Goal: Contribute content: Contribute content

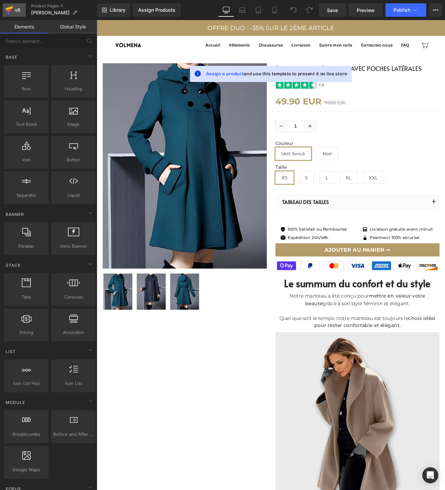
click at [12, 8] on icon at bounding box center [9, 10] width 8 height 17
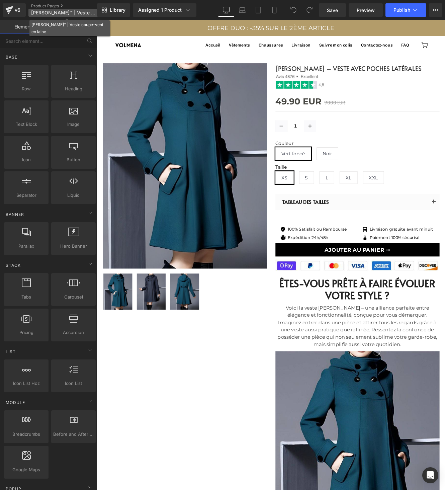
click at [46, 10] on span "[PERSON_NAME]™ | Veste coupe-vent en laine" at bounding box center [63, 12] width 64 height 5
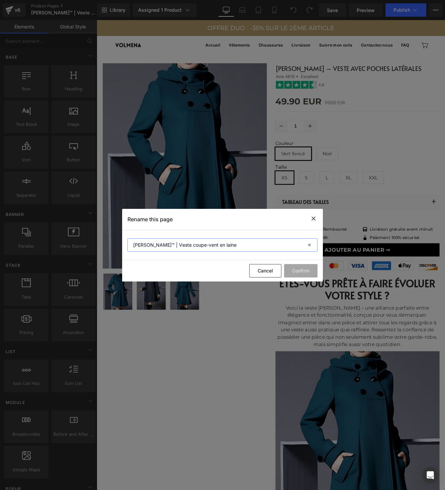
click at [172, 247] on input "[PERSON_NAME]™ | Veste coupe-vent en laine" at bounding box center [223, 244] width 190 height 13
type input "Isabelle poche"
click at [298, 267] on button "Confirm" at bounding box center [300, 270] width 33 height 13
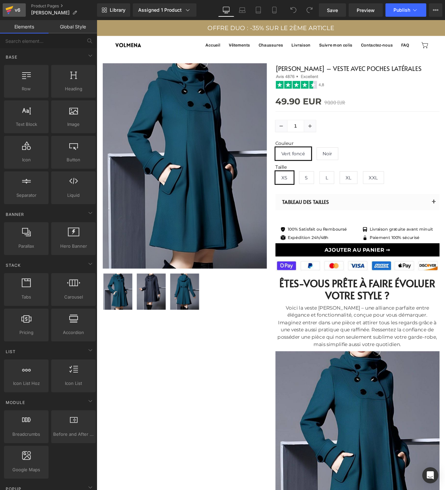
click at [11, 12] on icon at bounding box center [9, 10] width 8 height 17
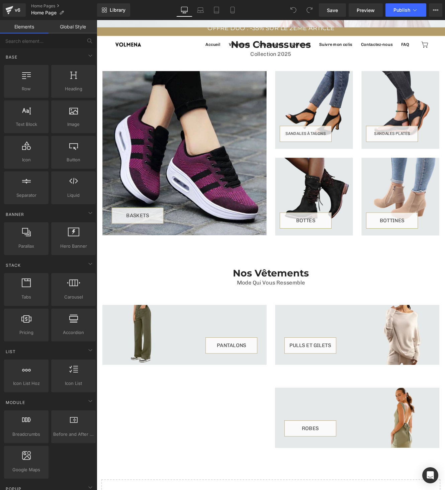
scroll to position [381, 0]
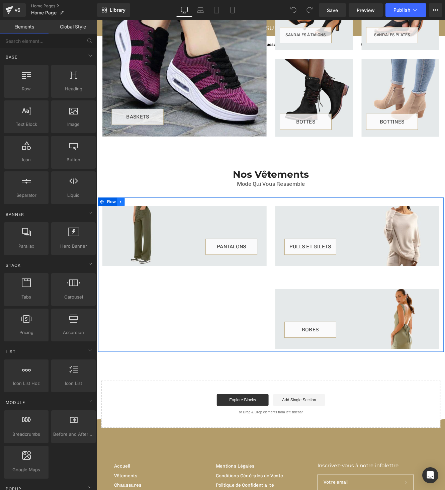
click at [123, 232] on icon at bounding box center [125, 231] width 5 height 5
click at [132, 230] on icon at bounding box center [133, 231] width 5 height 5
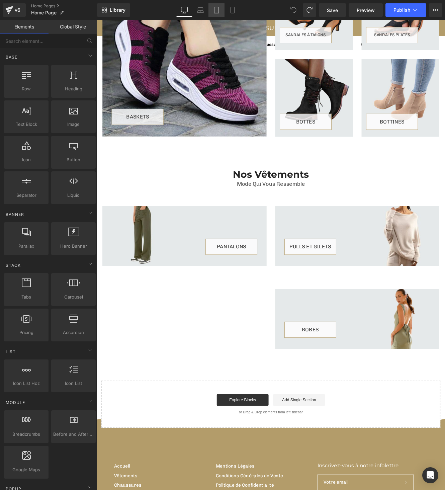
click at [213, 10] on link "Tablet" at bounding box center [217, 9] width 16 height 13
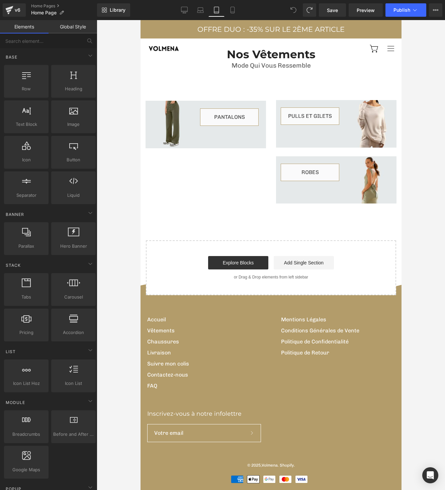
scroll to position [461, 0]
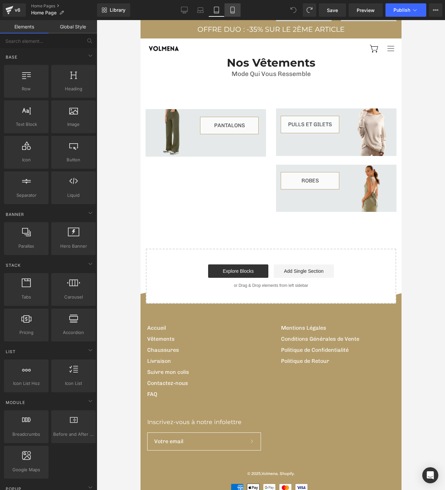
click at [234, 4] on link "Mobile" at bounding box center [233, 9] width 16 height 13
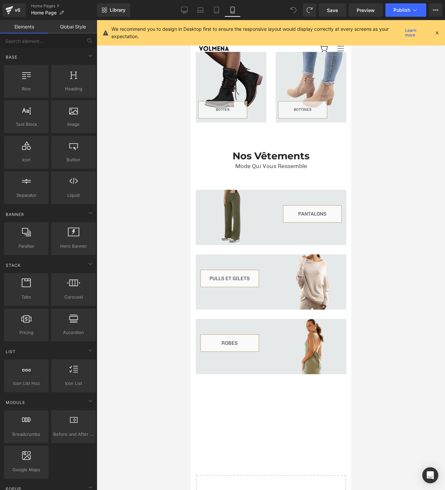
scroll to position [524, 0]
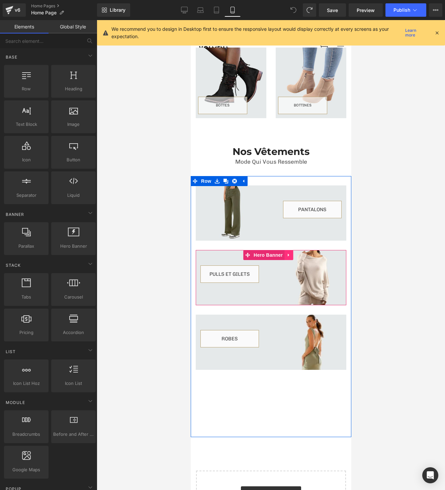
click at [287, 252] on icon at bounding box center [288, 254] width 5 height 5
click at [286, 252] on icon at bounding box center [284, 254] width 5 height 5
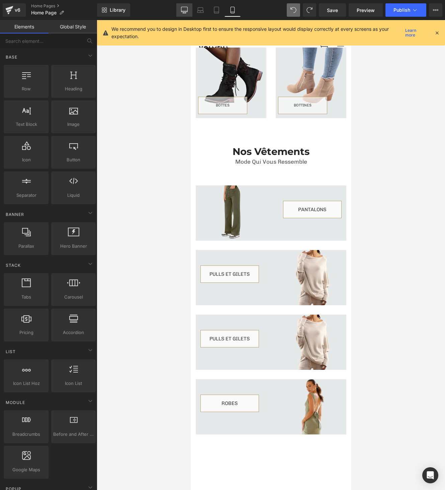
click at [188, 11] on icon at bounding box center [184, 10] width 7 height 7
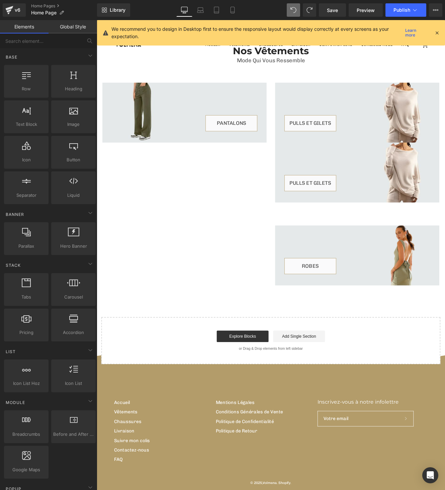
scroll to position [539, 0]
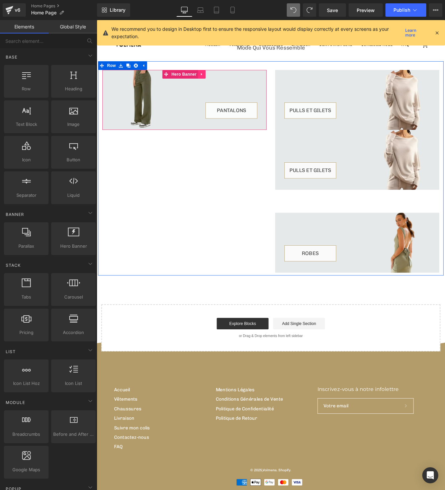
click at [218, 82] on icon at bounding box center [218, 83] width 1 height 3
click at [214, 81] on icon at bounding box center [214, 83] width 5 height 5
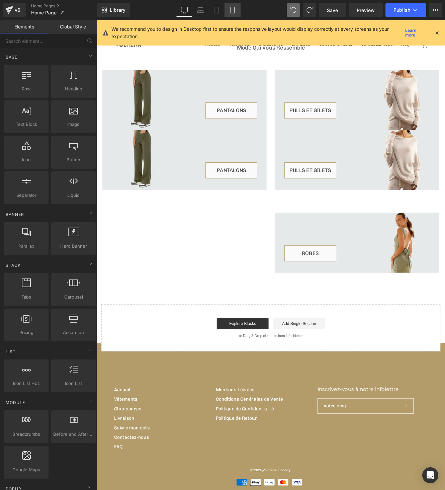
click at [237, 9] on link "Mobile" at bounding box center [233, 9] width 16 height 13
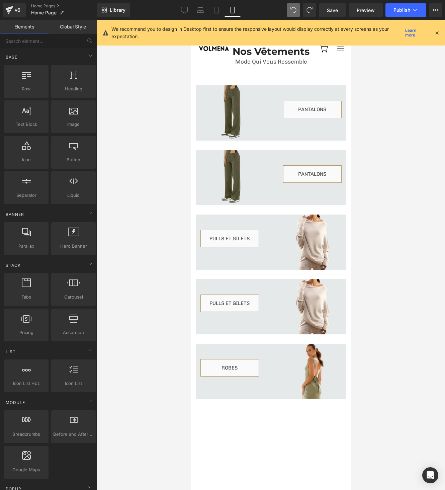
scroll to position [626, 0]
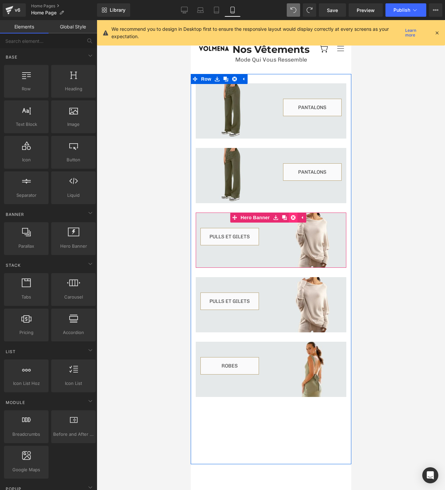
click at [294, 215] on icon at bounding box center [293, 217] width 5 height 5
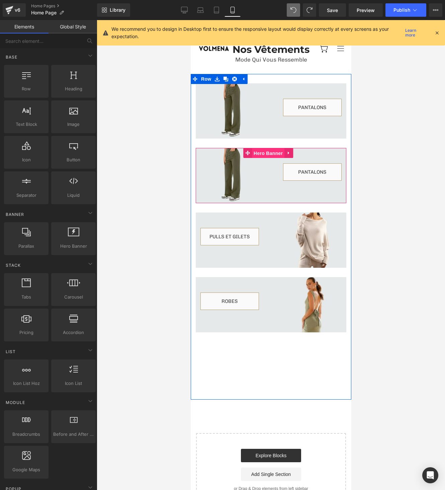
click at [263, 148] on span "Hero Banner" at bounding box center [268, 153] width 32 height 10
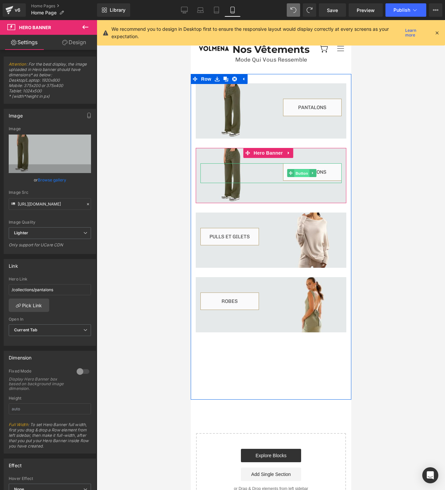
click at [303, 169] on span "Button" at bounding box center [301, 173] width 15 height 8
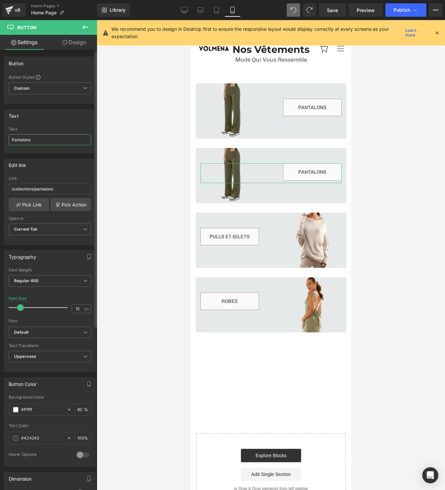
click at [68, 144] on input "Pantalons" at bounding box center [50, 139] width 82 height 11
paste input "Manteaux et veste"
type input "Manteaux et vestes"
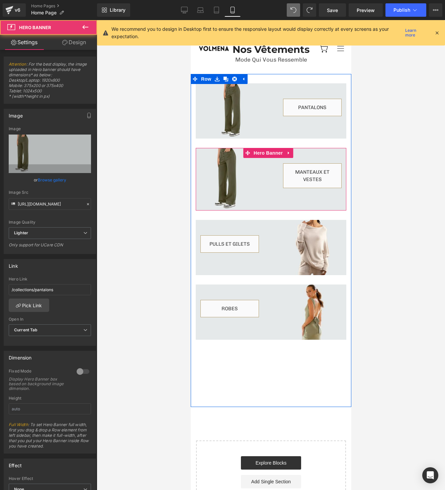
click at [223, 150] on div at bounding box center [270, 179] width 151 height 63
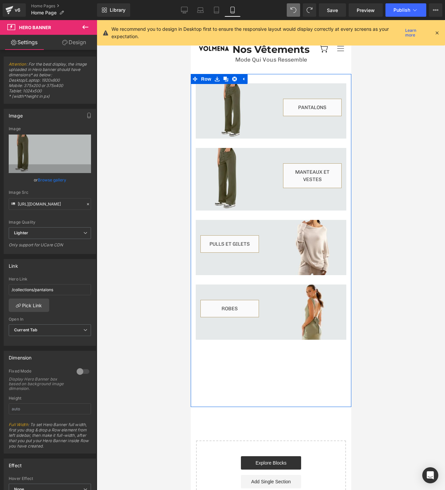
click at [247, 181] on span "Manteaux et vestes Button" at bounding box center [270, 179] width 151 height 32
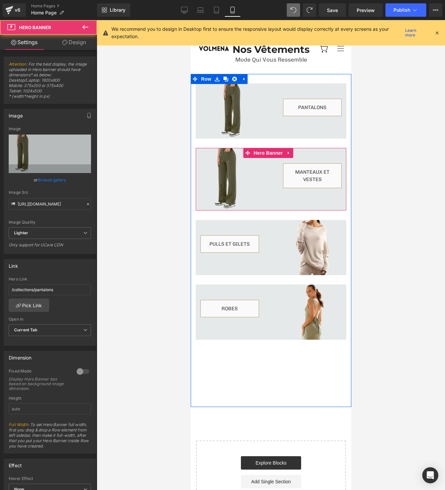
click at [247, 181] on span "Manteaux et vestes Button" at bounding box center [270, 179] width 151 height 32
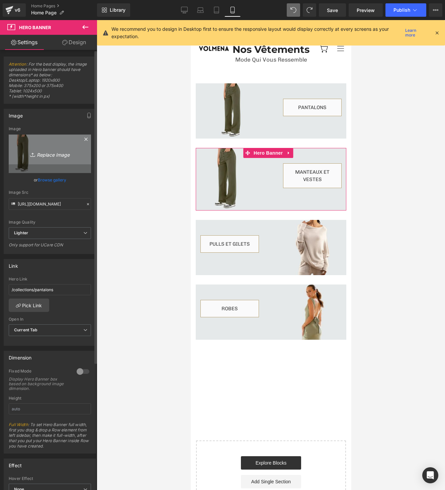
click at [55, 154] on icon "Replace Image" at bounding box center [50, 154] width 54 height 8
type input "C:\fakepath\HOMEPAGE CATÉGORIE.jpg"
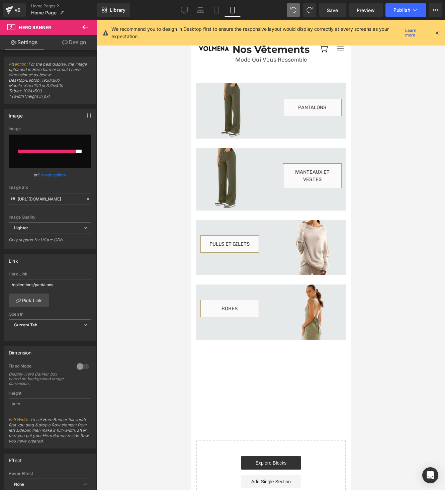
type input "https://ucarecdn.com/6abf7f72-8c2e-47a2-b85a-56cc2692df2b/-/format/auto/-/previ…"
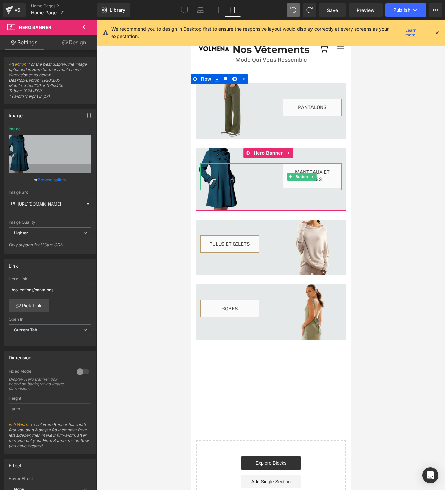
click at [217, 170] on div "Manteaux et vestes" at bounding box center [270, 176] width 141 height 27
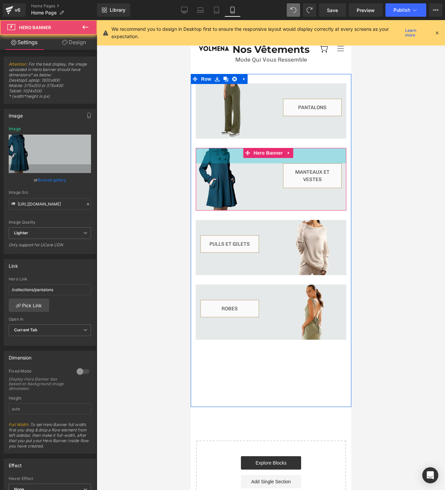
click at [219, 151] on div "46px" at bounding box center [270, 155] width 151 height 15
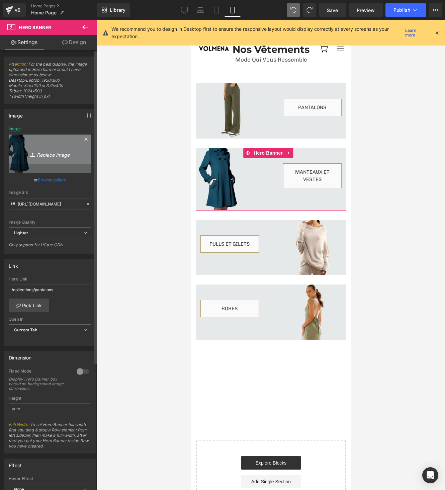
click at [48, 152] on icon "Replace Image" at bounding box center [50, 154] width 54 height 8
type input "C:\fakepath\HOMEPAGE CATÉGORIE (1).jpg"
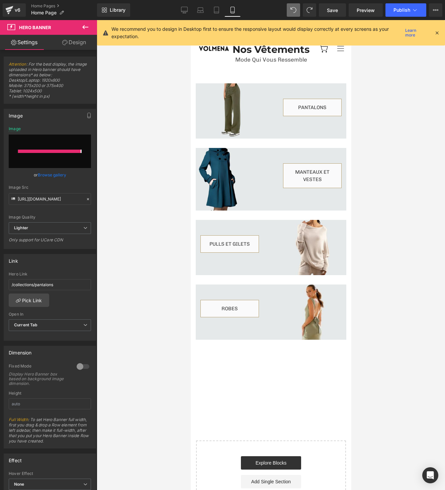
type input "https://ucarecdn.com/7443047b-a475-43f8-9bc1-36e6eb4ad1c5/-/format/auto/-/previ…"
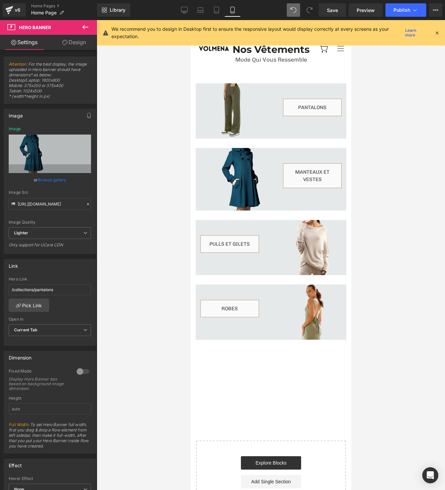
click at [170, 156] on div at bounding box center [271, 255] width 348 height 470
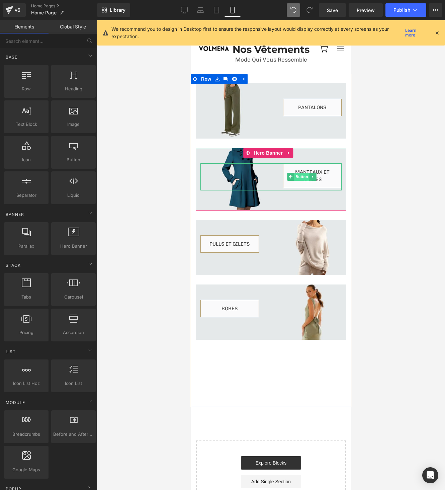
click at [302, 173] on span "Button" at bounding box center [301, 177] width 15 height 8
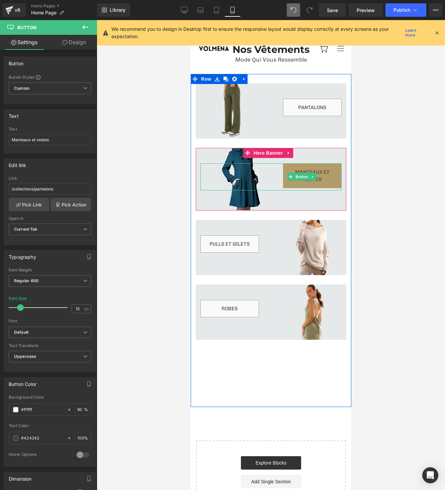
click at [302, 169] on span "Manteaux et vestes" at bounding box center [312, 175] width 34 height 13
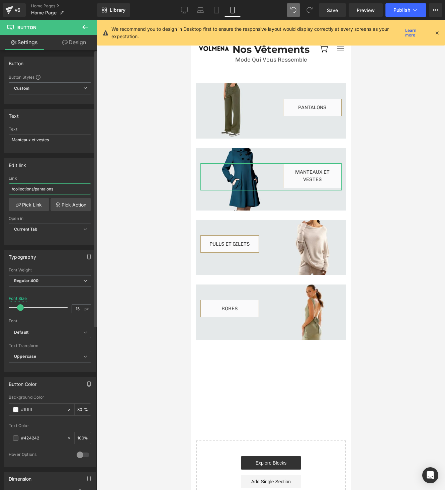
click at [16, 190] on input "/collections/pantalons" at bounding box center [50, 188] width 82 height 11
click at [24, 201] on link "Pick Link" at bounding box center [29, 204] width 40 height 13
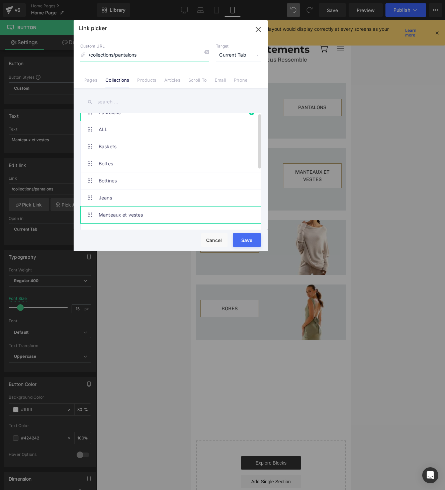
scroll to position [11, 0]
click at [152, 212] on link "Manteaux et vestes" at bounding box center [172, 213] width 147 height 17
type input "/collections/manteaux-et-vestes"
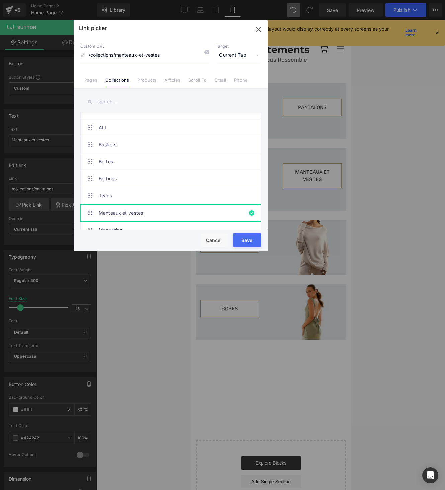
click at [254, 239] on button "Save" at bounding box center [247, 239] width 28 height 13
type input "/collections/manteaux-et-vestes"
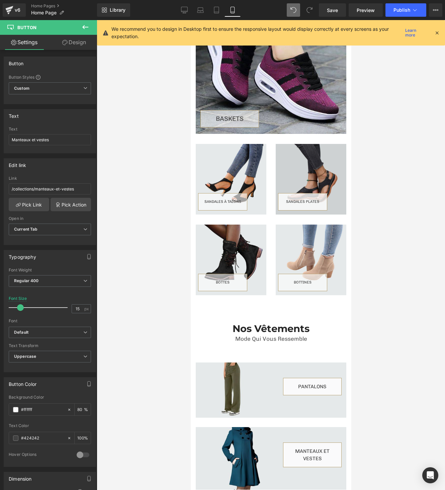
scroll to position [346, 0]
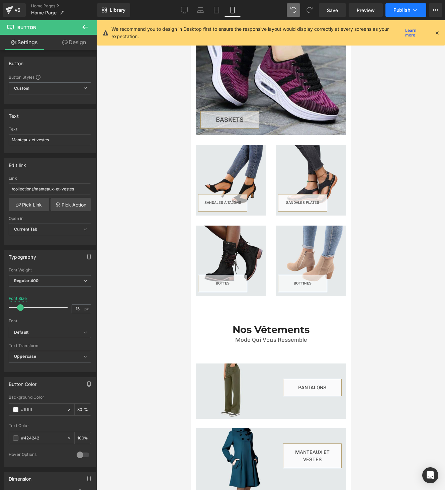
click at [414, 7] on icon at bounding box center [415, 10] width 7 height 7
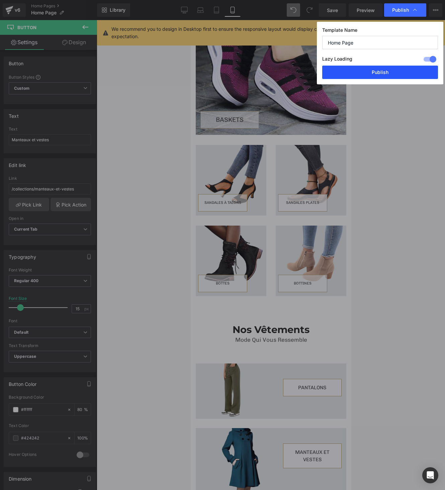
click at [391, 75] on button "Publish" at bounding box center [380, 72] width 116 height 13
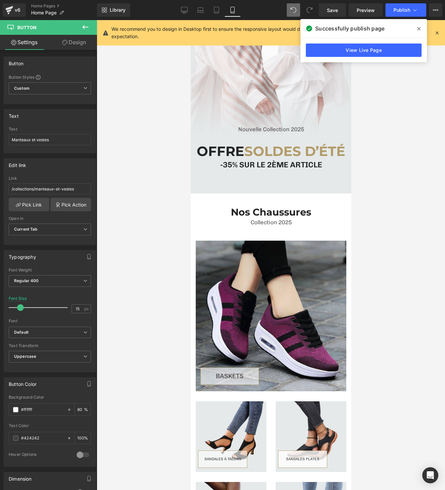
scroll to position [0, 0]
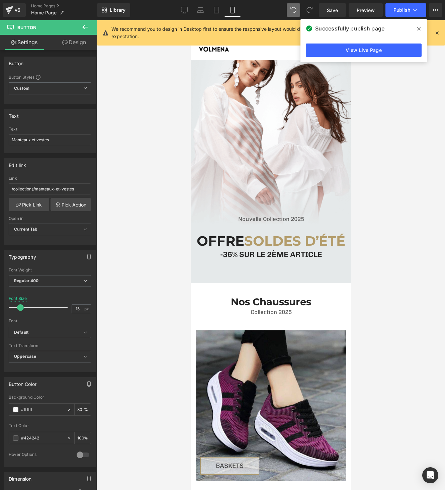
click at [419, 29] on icon at bounding box center [418, 28] width 3 height 5
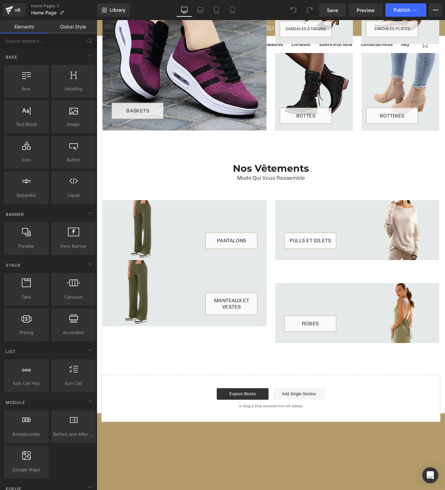
scroll to position [397, 0]
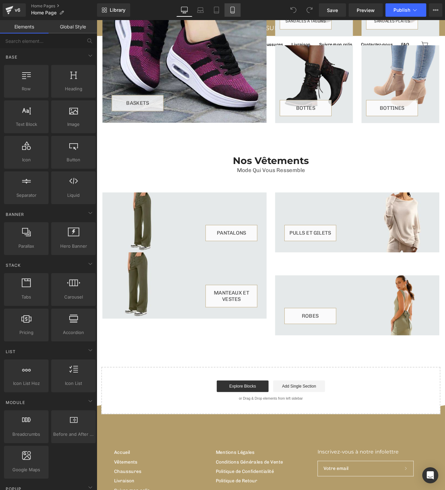
click at [233, 8] on icon at bounding box center [232, 10] width 7 height 7
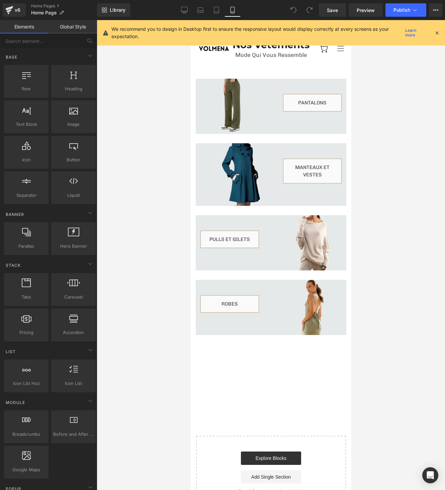
scroll to position [631, 0]
click at [264, 231] on div "Pulls et gilets" at bounding box center [270, 241] width 141 height 20
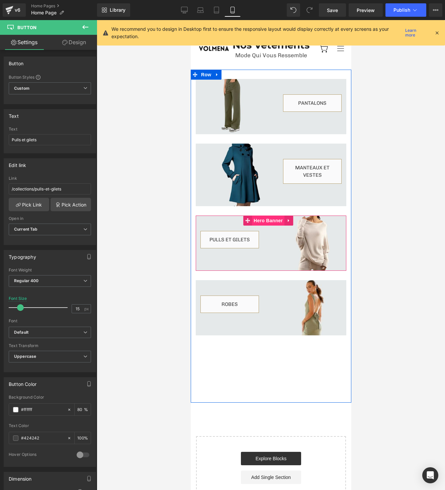
click at [265, 216] on span "Hero Banner" at bounding box center [268, 221] width 32 height 10
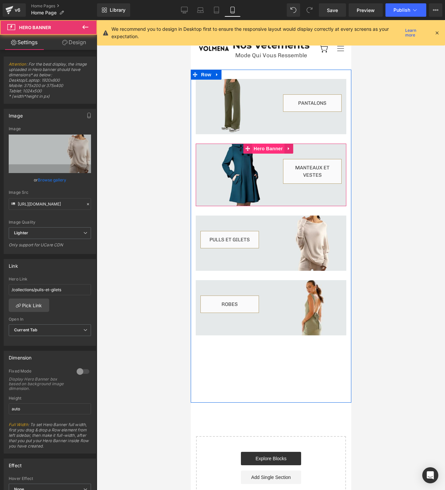
click at [265, 144] on span "Hero Banner" at bounding box center [268, 149] width 32 height 10
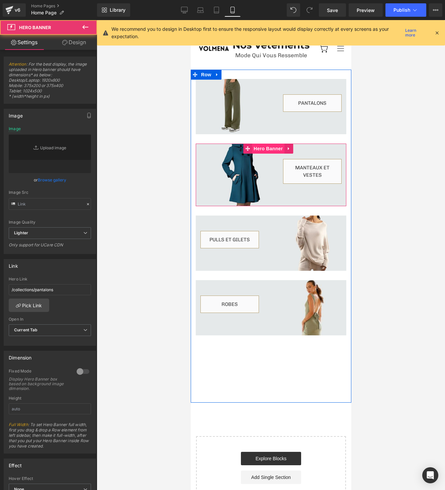
type input "https://ucarecdn.com/7443047b-a475-43f8-9bc1-36e6eb4ad1c5/-/format/auto/-/previ…"
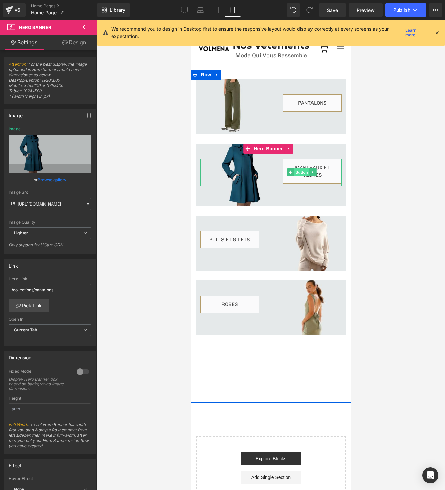
click at [299, 168] on span "Button" at bounding box center [301, 172] width 15 height 8
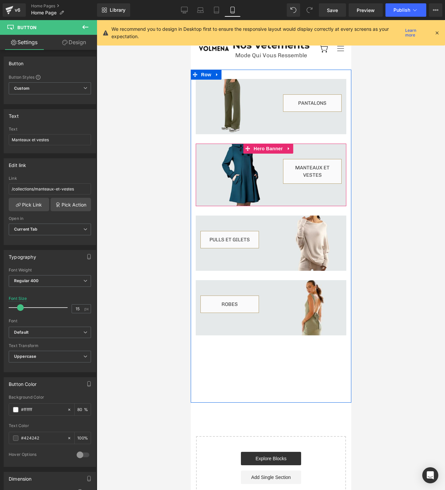
click at [242, 184] on div at bounding box center [270, 175] width 151 height 63
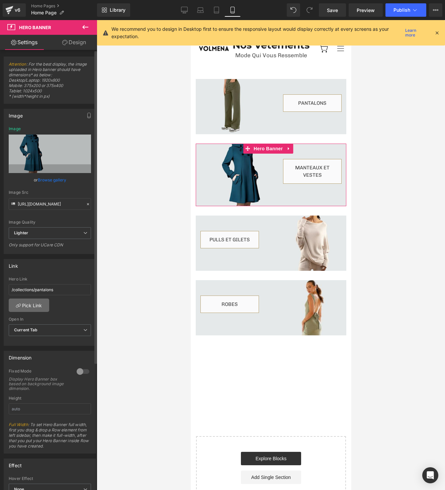
click at [39, 303] on link "Pick Link" at bounding box center [29, 305] width 40 height 13
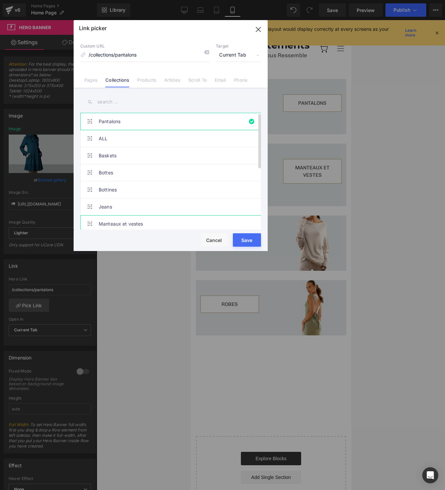
click at [136, 221] on link "Manteaux et vestes" at bounding box center [172, 224] width 147 height 17
type input "/collections/manteaux-et-vestes"
drag, startPoint x: 253, startPoint y: 242, endPoint x: 62, endPoint y: 222, distance: 192.2
click at [253, 242] on button "Save" at bounding box center [247, 239] width 28 height 13
type input "/collections/manteaux-et-vestes"
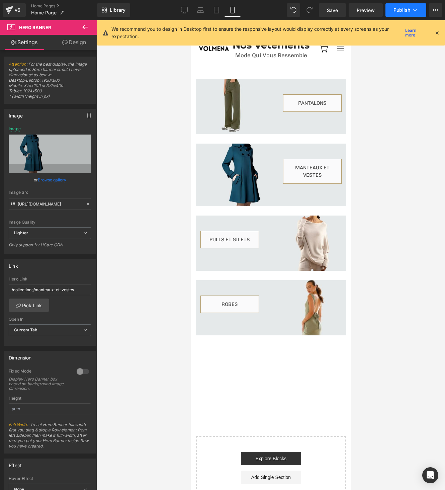
click at [397, 12] on span "Publish" at bounding box center [402, 9] width 17 height 5
click at [187, 11] on icon at bounding box center [184, 10] width 7 height 7
type input "https://ucarecdn.com/6b01c910-3446-4886-bfad-0ad9725a0f5b/-/format/auto/-/previ…"
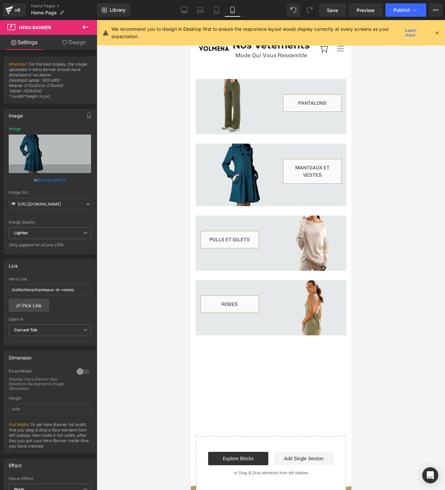
scroll to position [486, 0]
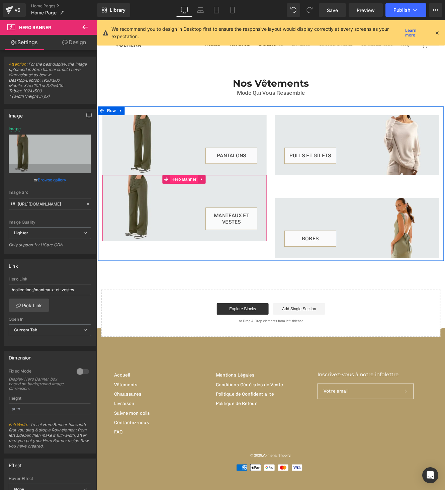
click at [189, 207] on span "Hero Banner" at bounding box center [198, 205] width 32 height 10
click at [197, 201] on span "Hero Banner" at bounding box center [198, 205] width 32 height 10
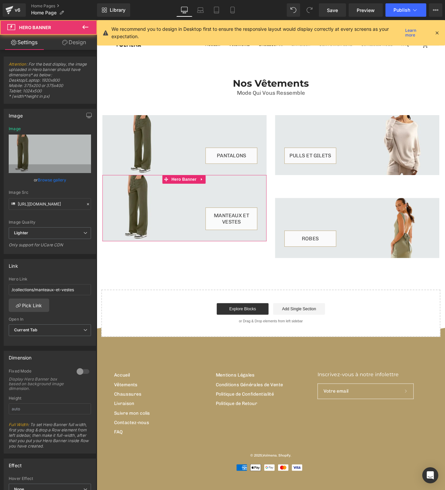
click at [80, 48] on link "Design" at bounding box center [74, 42] width 49 height 15
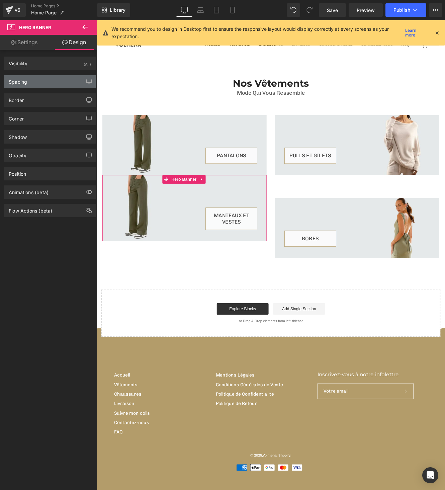
click at [50, 81] on div "Spacing" at bounding box center [50, 81] width 92 height 13
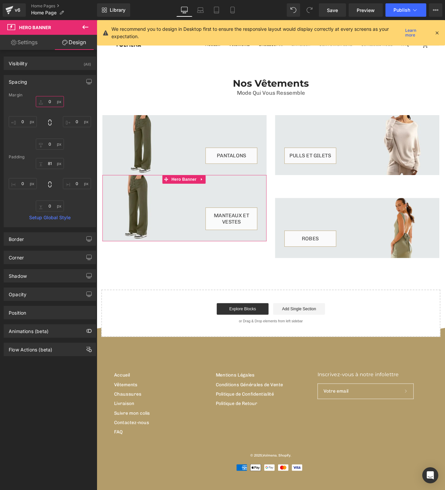
click at [45, 101] on input "0" at bounding box center [50, 101] width 28 height 11
type input "1"
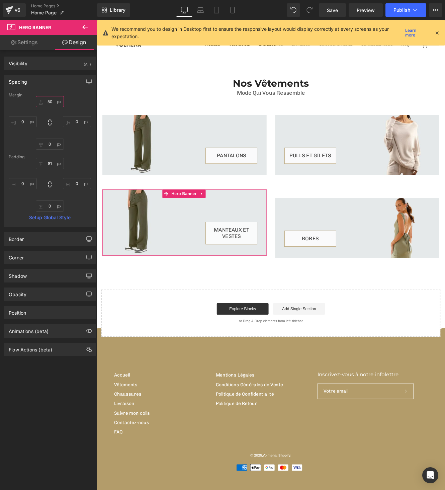
type input "5"
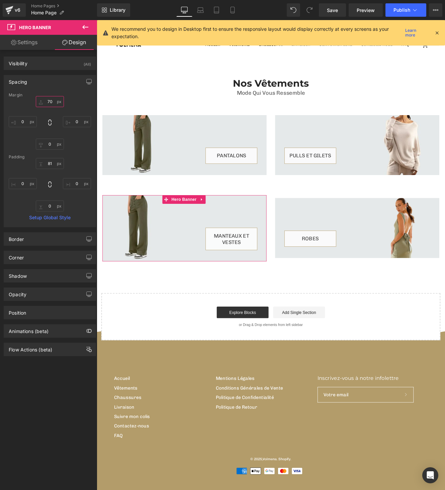
type input "7"
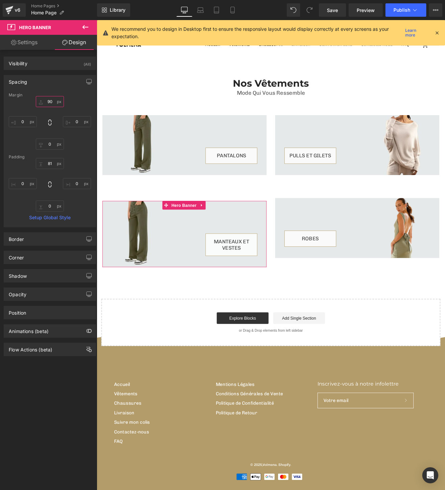
type input "9"
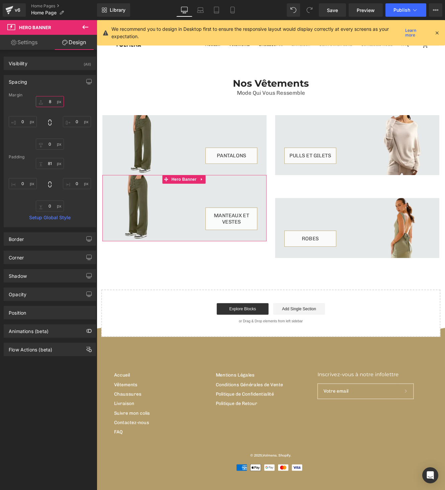
type input "80"
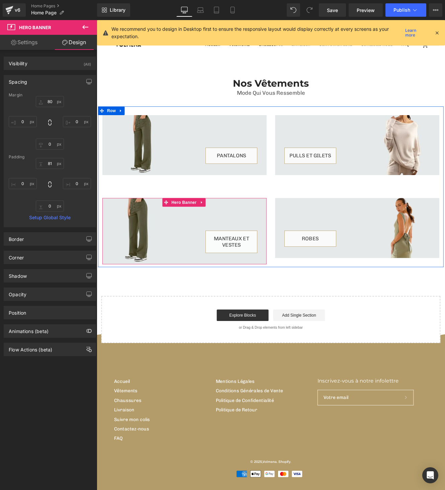
click at [139, 254] on span "Manteaux et vestes Button" at bounding box center [198, 279] width 191 height 50
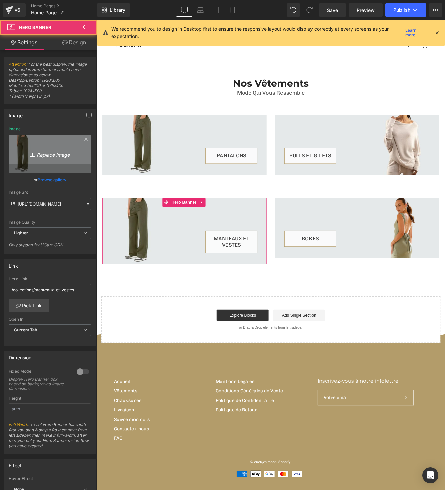
click at [40, 158] on icon "Replace Image" at bounding box center [50, 154] width 54 height 8
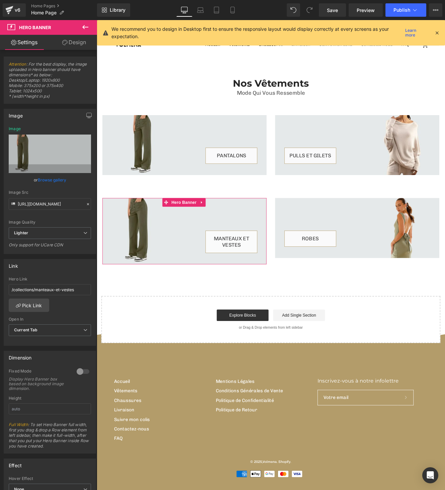
click at [49, 183] on link "Browse gallery" at bounding box center [52, 180] width 28 height 12
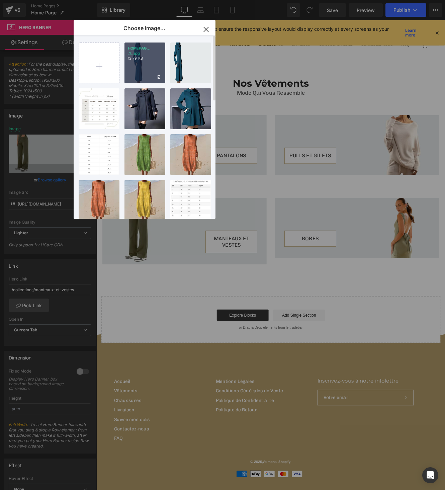
click at [145, 64] on div "HOMEPAG... _1_.jpg 12.79 KB" at bounding box center [145, 63] width 41 height 41
type input "https://ucarecdn.com/7443047b-a475-43f8-9bc1-36e6eb4ad1c5/-/format/auto/-/previ…"
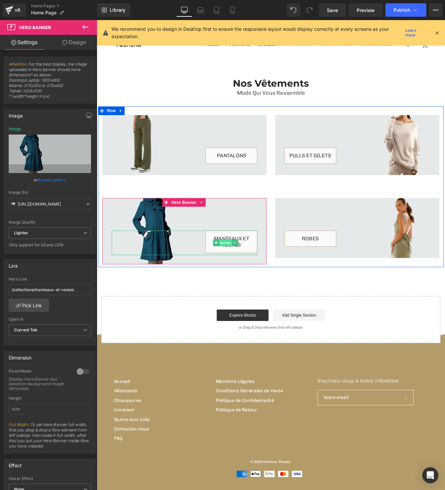
click at [248, 278] on span "Button" at bounding box center [246, 279] width 15 height 8
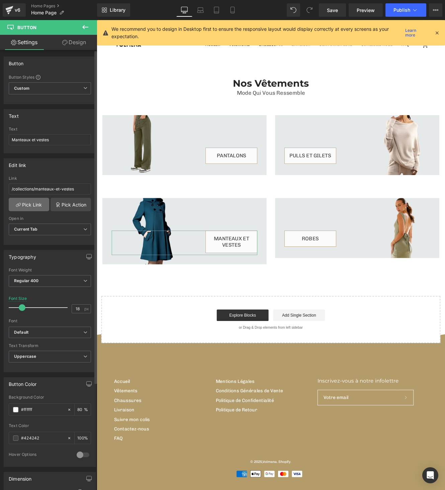
click at [30, 202] on link "Pick Link" at bounding box center [29, 204] width 40 height 13
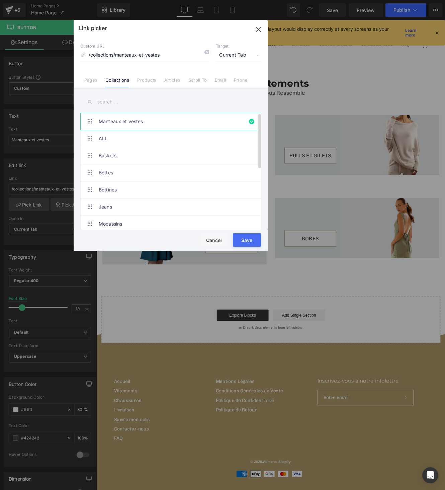
click at [165, 115] on link "Manteaux et vestes" at bounding box center [172, 121] width 147 height 17
click at [248, 241] on button "Save" at bounding box center [247, 239] width 28 height 13
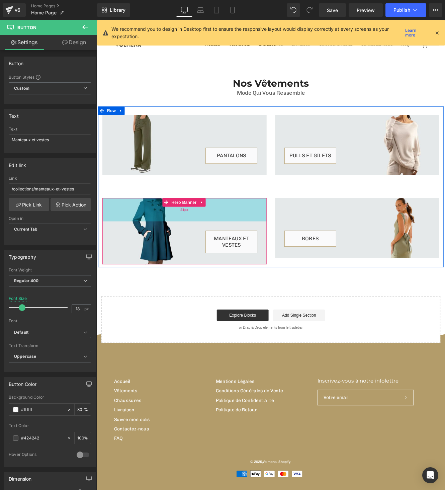
click at [216, 243] on div "81px" at bounding box center [198, 240] width 191 height 27
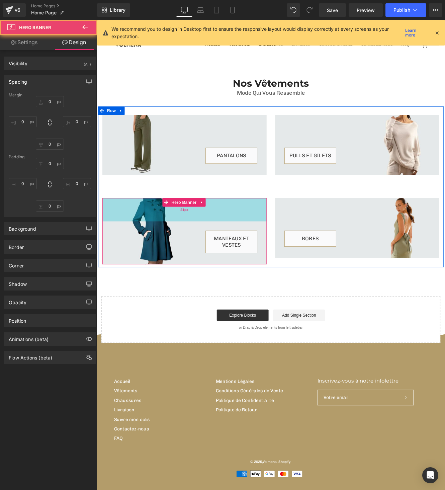
type input "80"
type input "0"
type input "81"
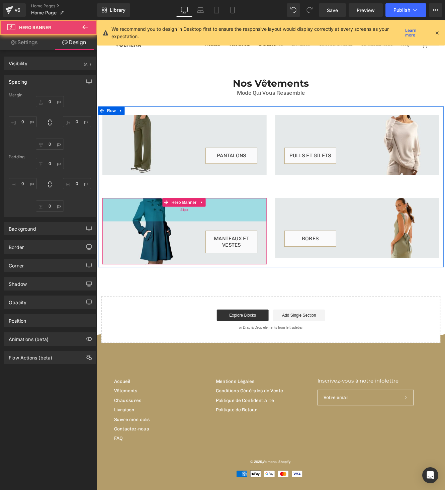
type input "0"
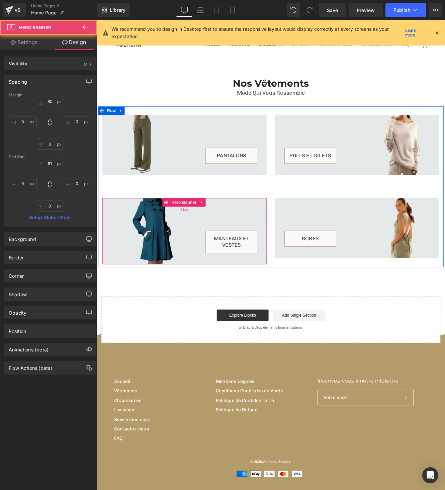
type input "81px"
click at [217, 252] on div "81px" at bounding box center [198, 240] width 191 height 27
click at [187, 280] on div "Manteaux et vestes" at bounding box center [198, 279] width 169 height 28
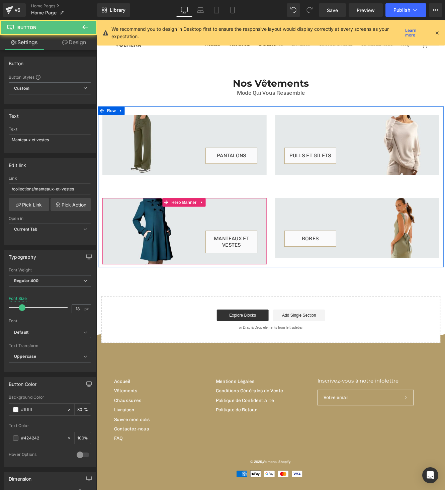
click at [110, 284] on span "Manteaux et vestes Button" at bounding box center [198, 279] width 191 height 50
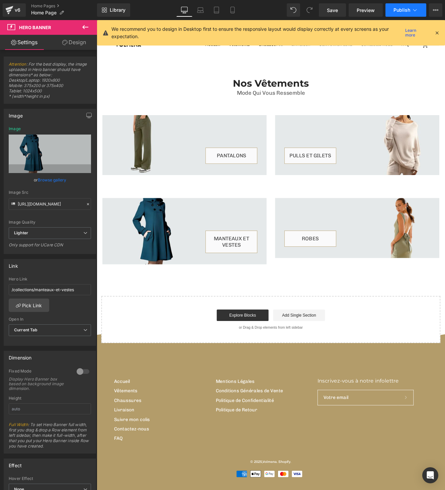
click at [407, 6] on button "Publish" at bounding box center [406, 9] width 41 height 13
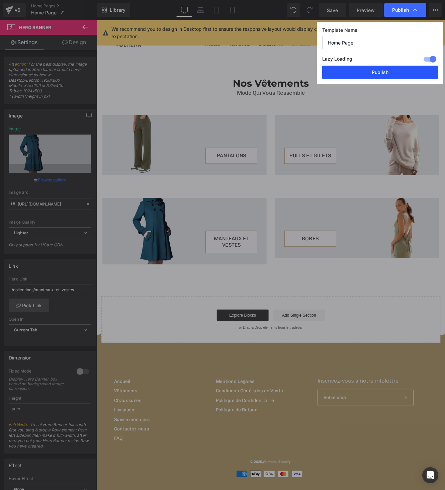
click at [377, 75] on button "Publish" at bounding box center [380, 72] width 116 height 13
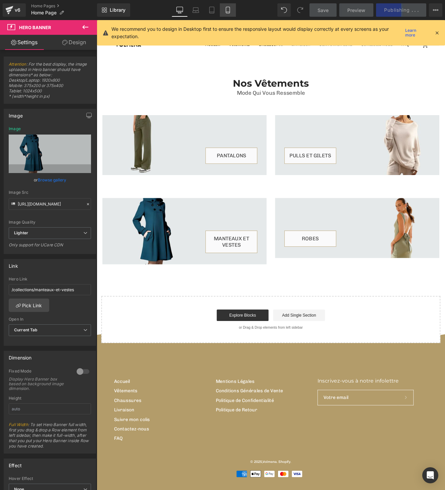
click at [226, 11] on icon at bounding box center [228, 10] width 7 height 7
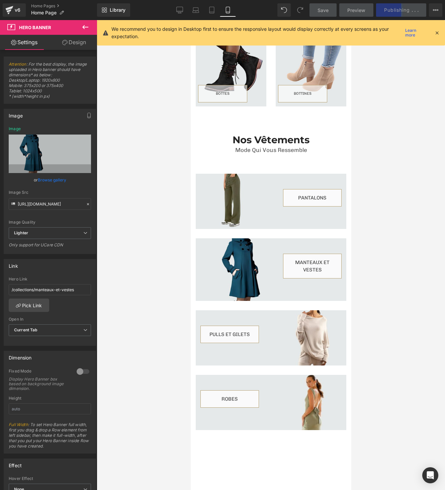
scroll to position [537, 0]
